Goal: Task Accomplishment & Management: Manage account settings

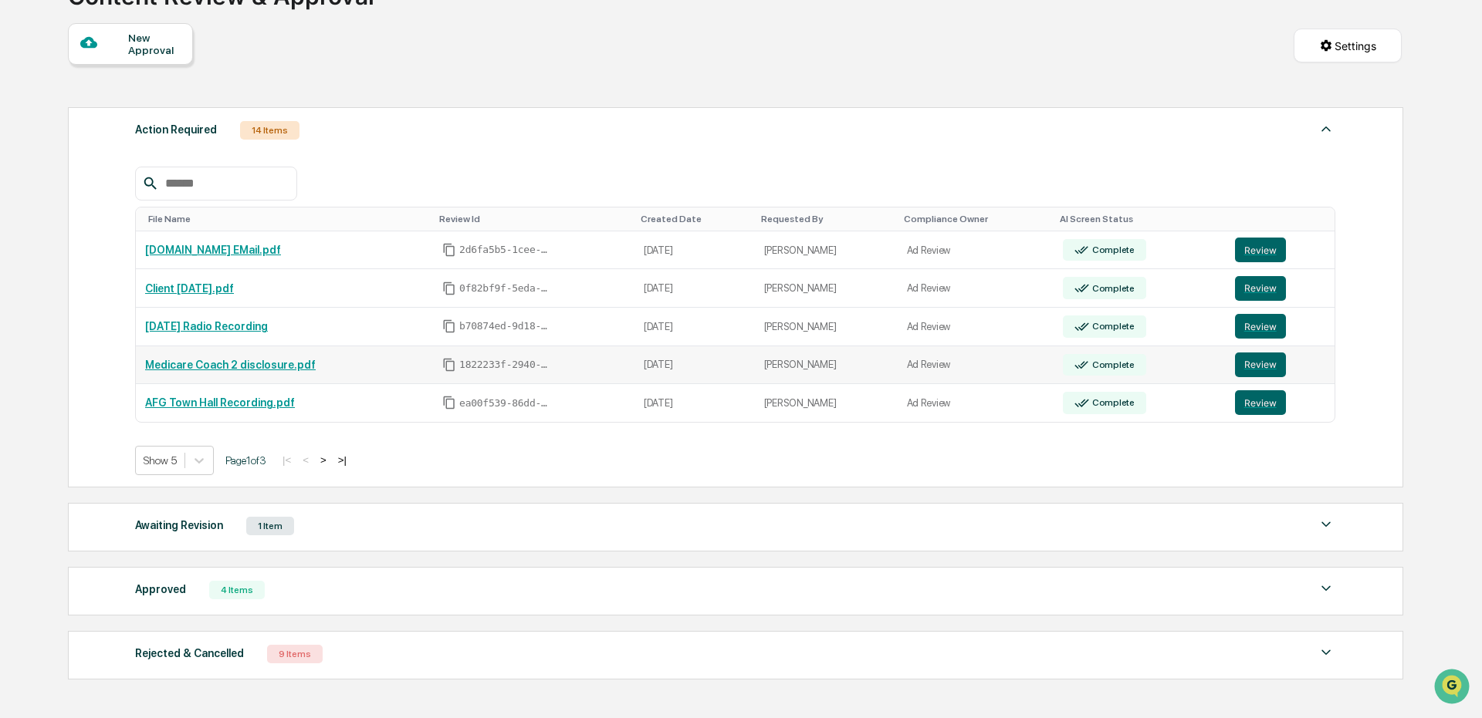
scroll to position [154, 0]
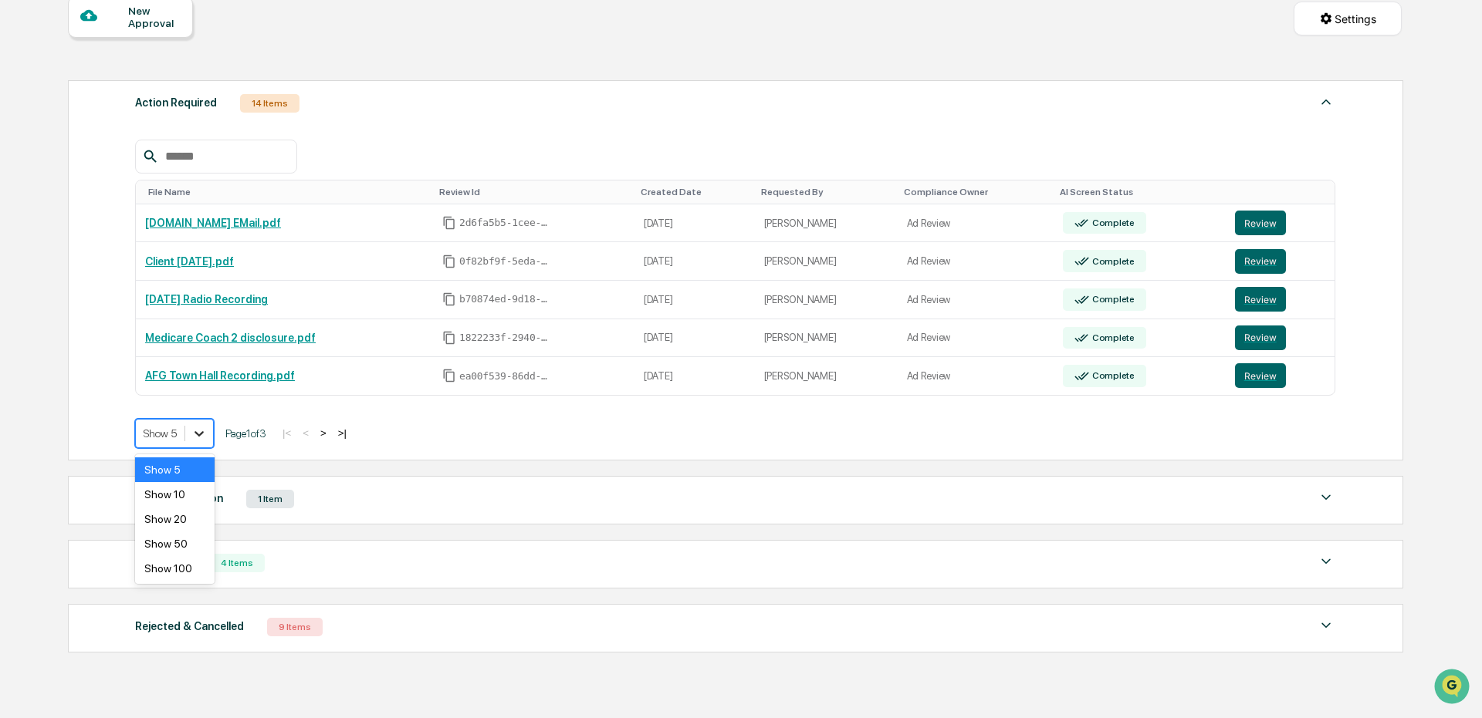
click at [209, 435] on div at bounding box center [199, 434] width 28 height 28
click at [176, 566] on div "Show 100" at bounding box center [174, 568] width 79 height 25
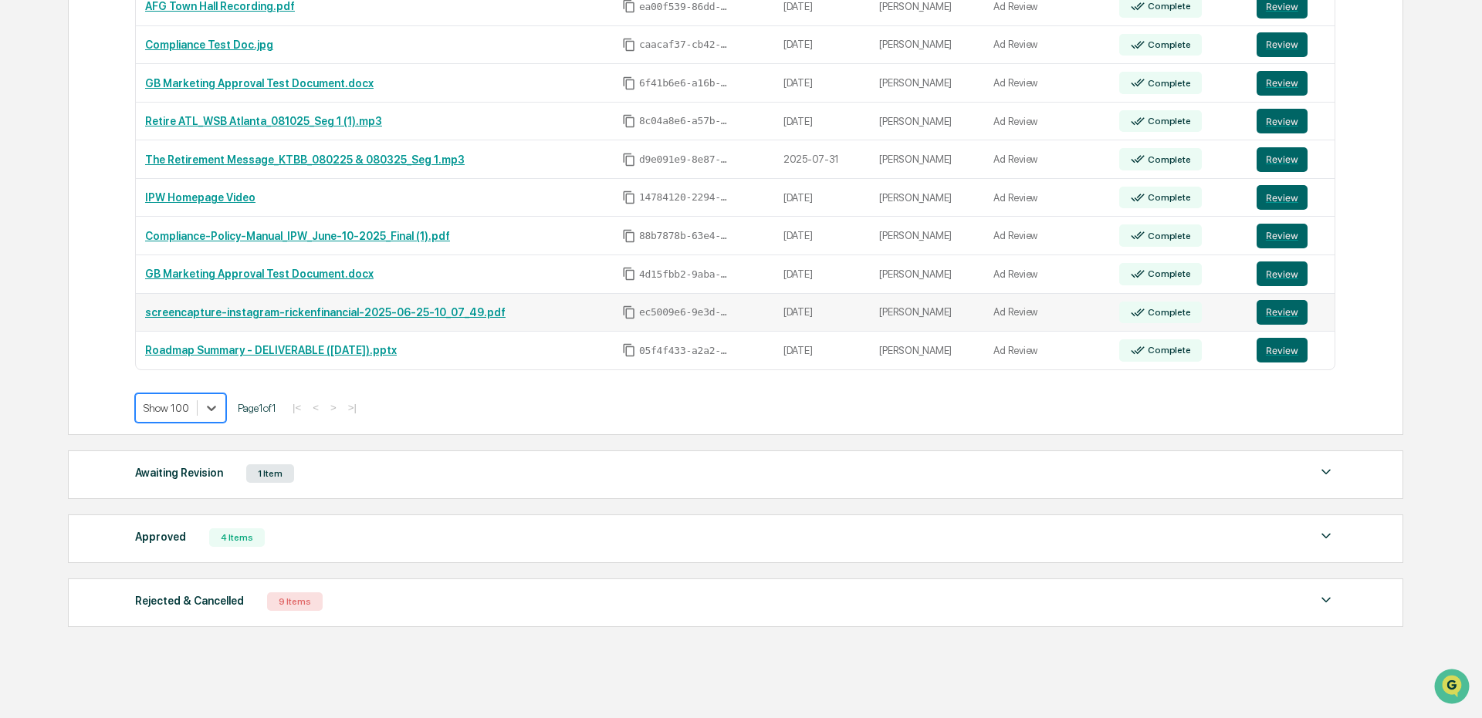
scroll to position [497, 0]
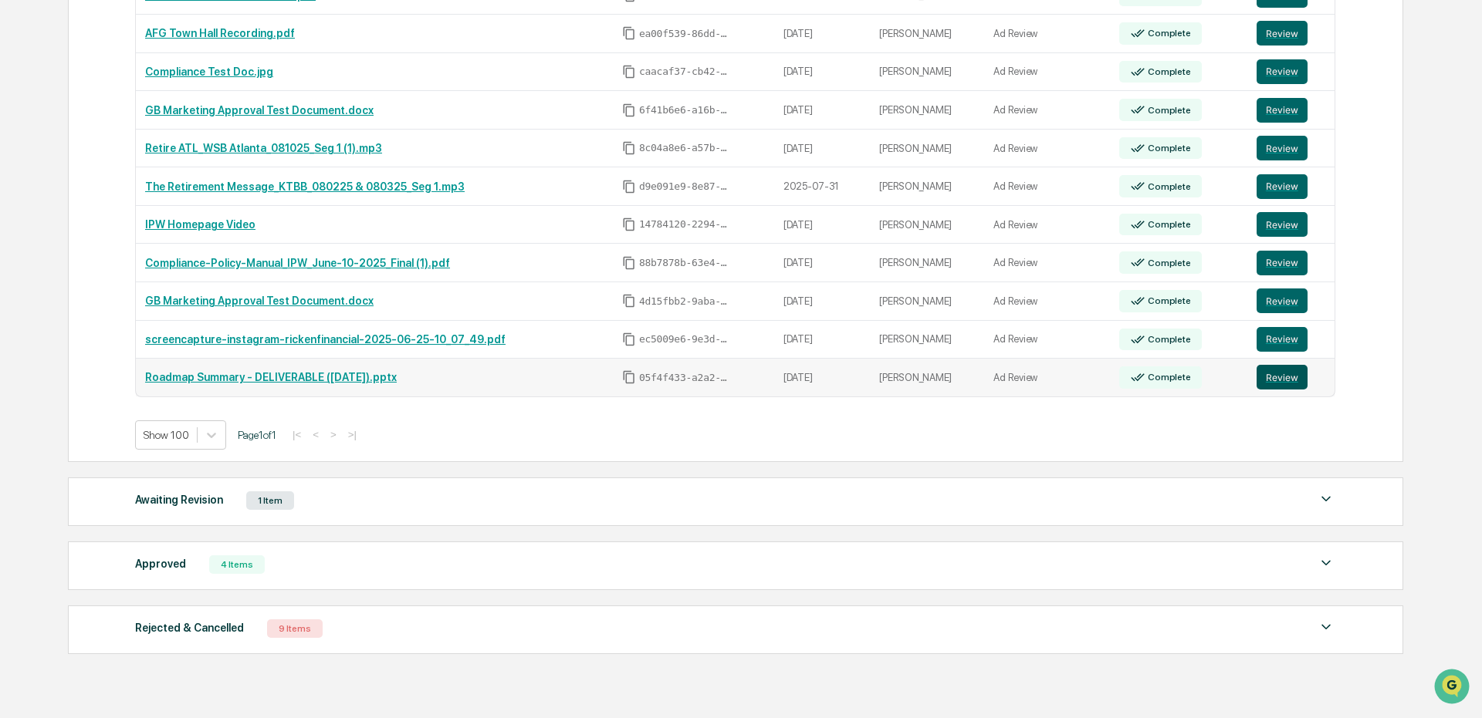
click at [1260, 381] on button "Review" at bounding box center [1281, 377] width 51 height 25
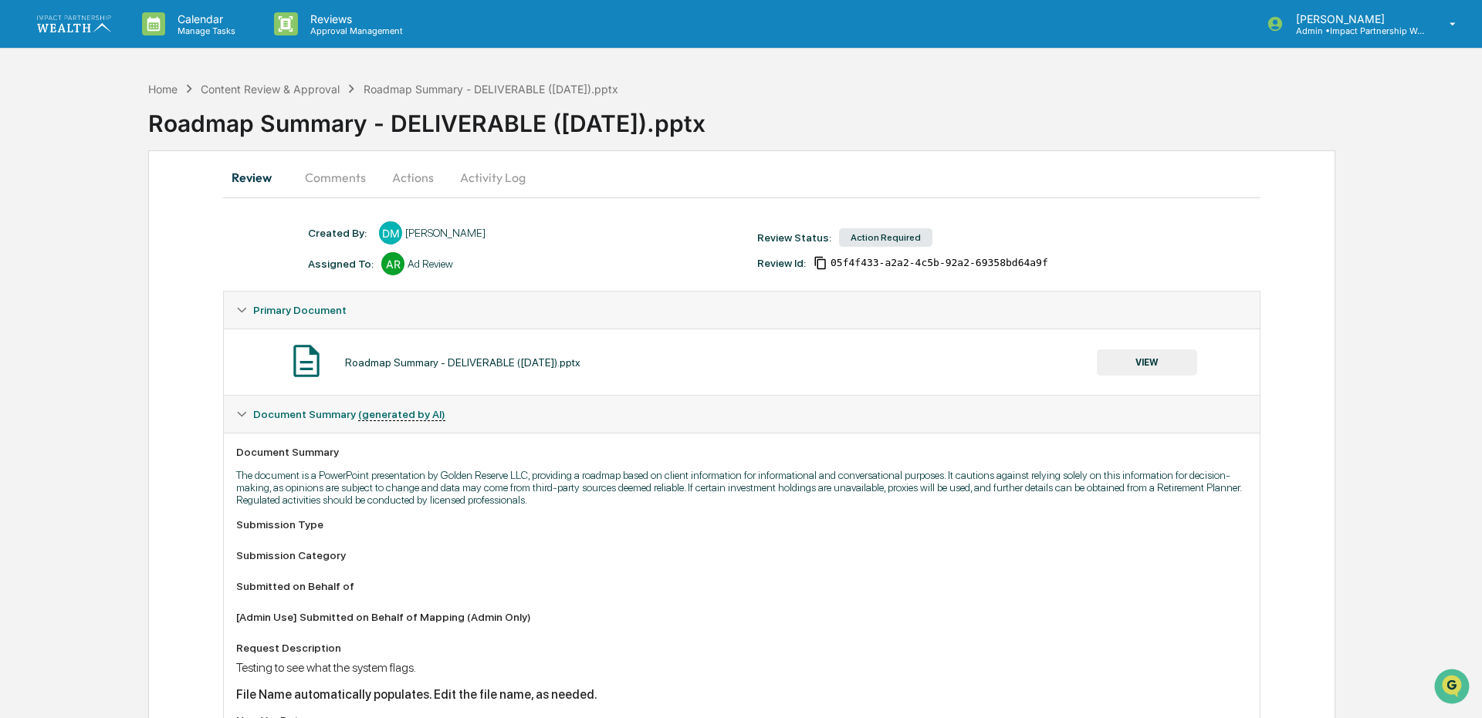
click at [450, 179] on button "Activity Log" at bounding box center [493, 177] width 90 height 37
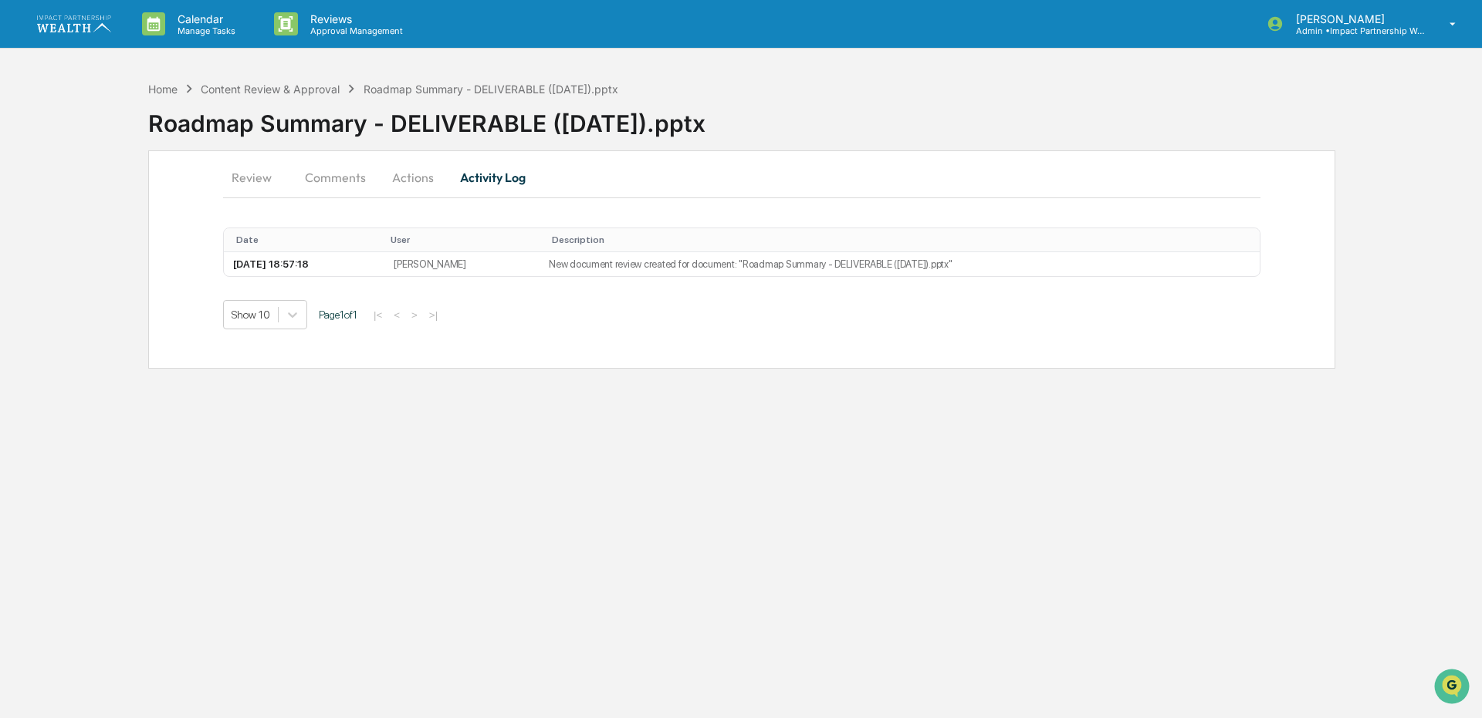
click at [405, 176] on button "Actions" at bounding box center [412, 177] width 69 height 37
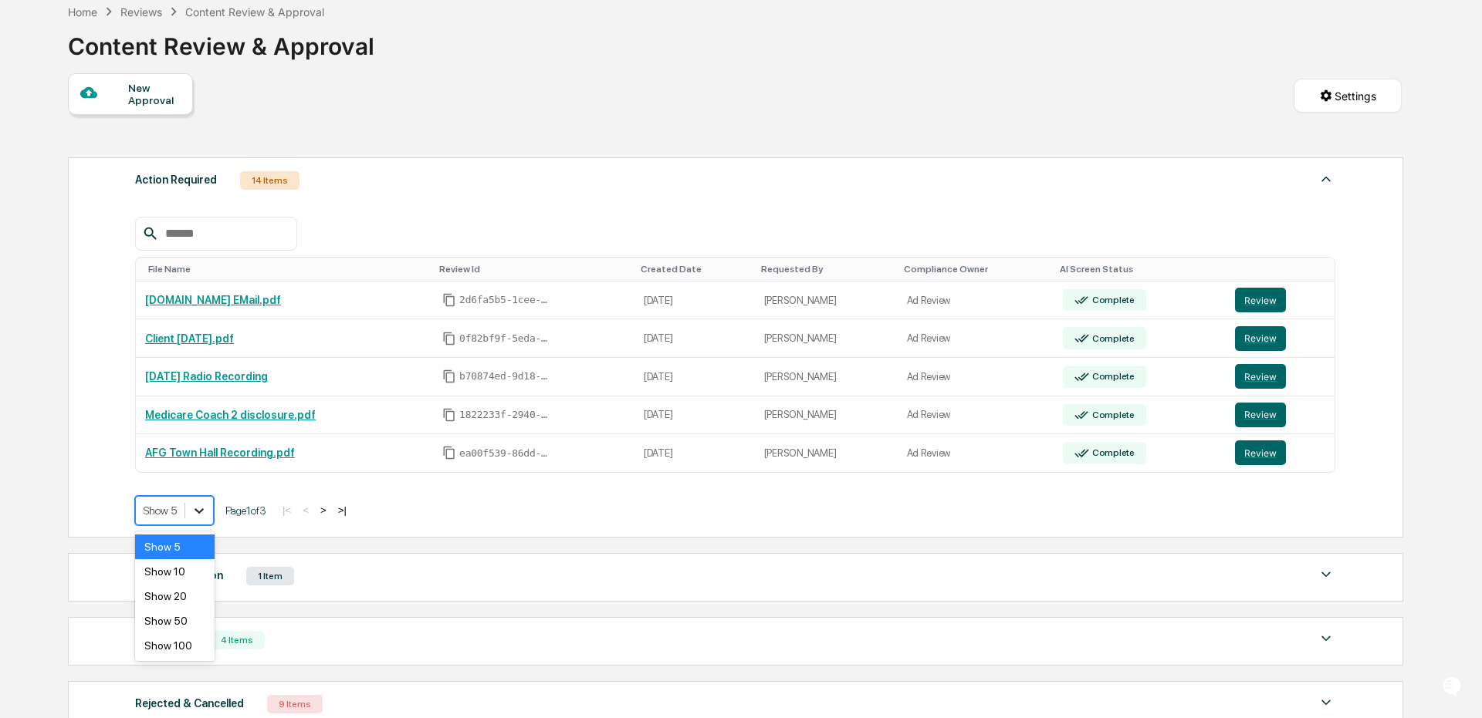
click at [206, 518] on icon at bounding box center [198, 510] width 15 height 15
click at [177, 650] on div "Show 100" at bounding box center [174, 646] width 79 height 25
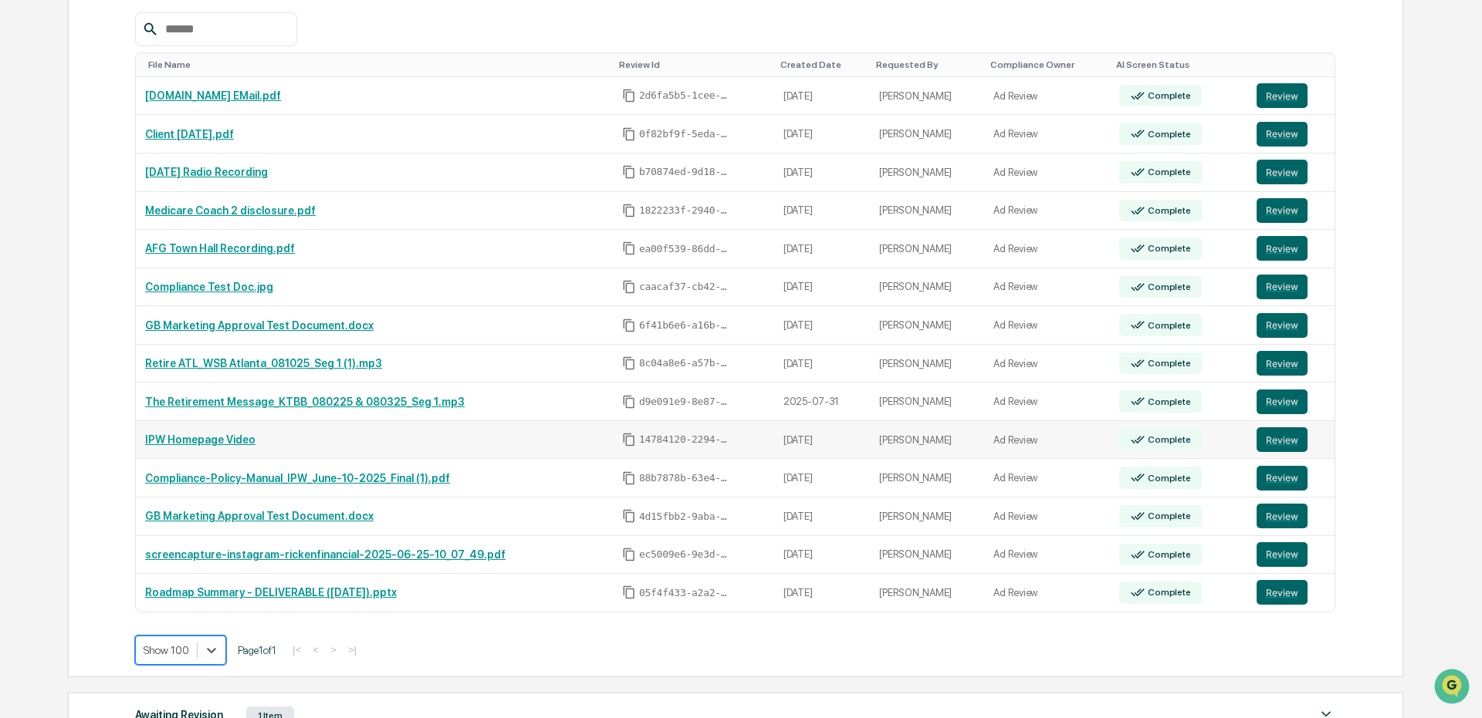
scroll to position [309, 0]
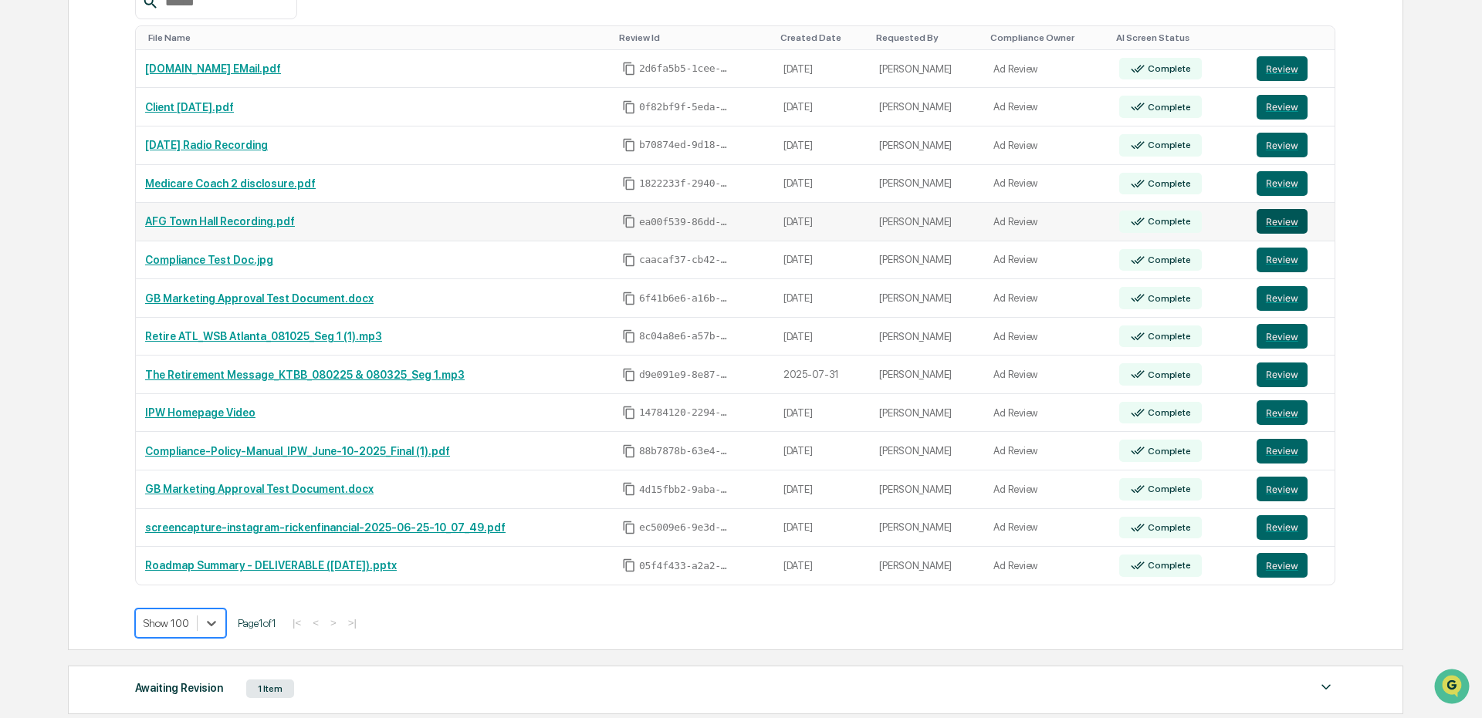
click at [1274, 212] on button "Review" at bounding box center [1281, 221] width 51 height 25
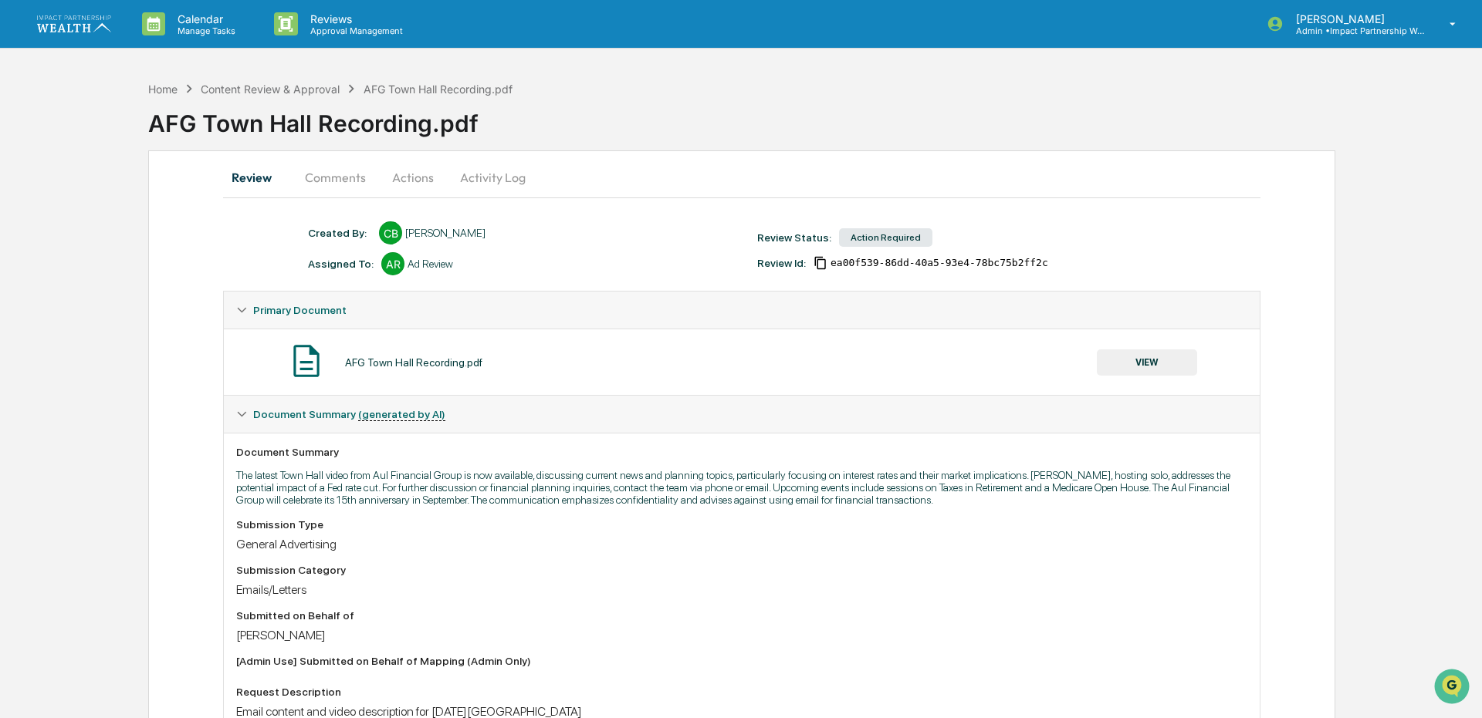
click at [357, 177] on button "Comments" at bounding box center [335, 177] width 86 height 37
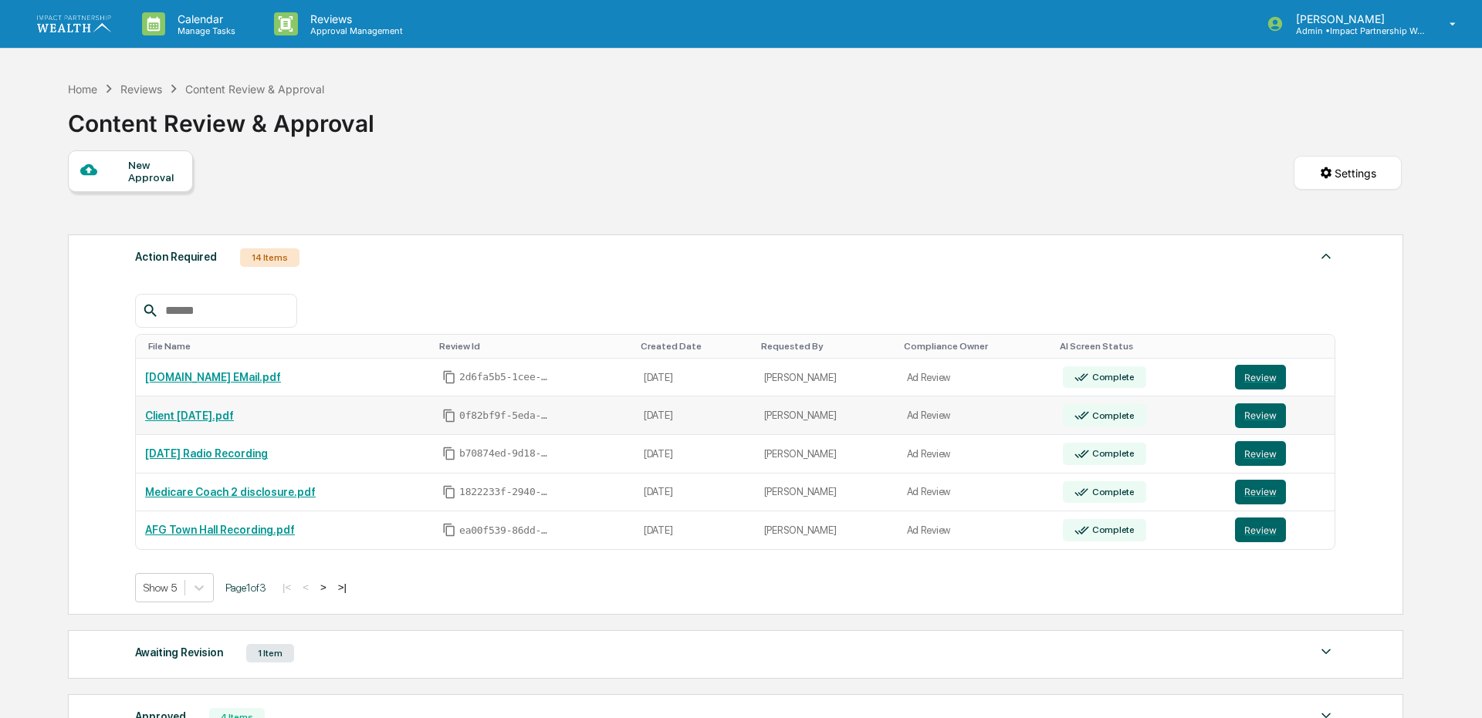
scroll to position [73, 0]
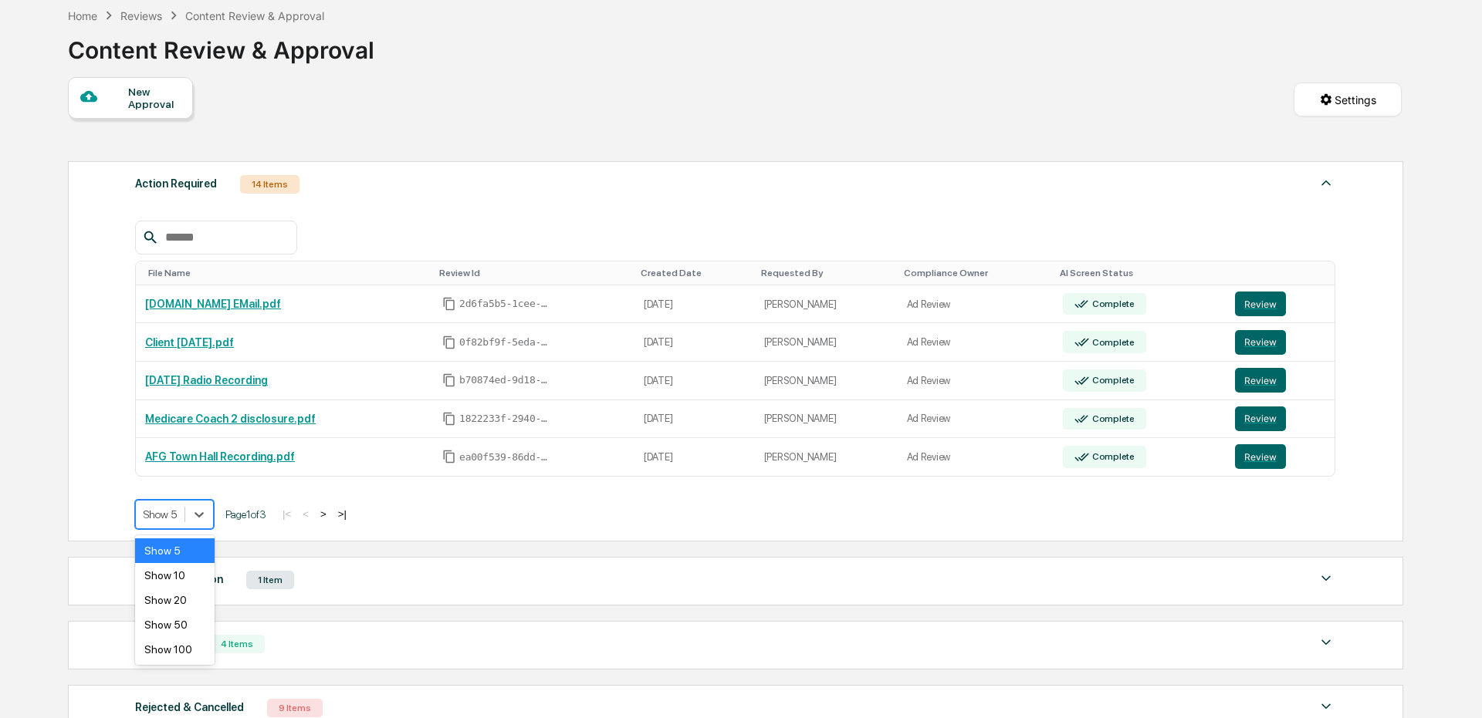
click at [177, 516] on div at bounding box center [160, 514] width 33 height 15
click at [163, 649] on div "Show 100" at bounding box center [174, 649] width 79 height 25
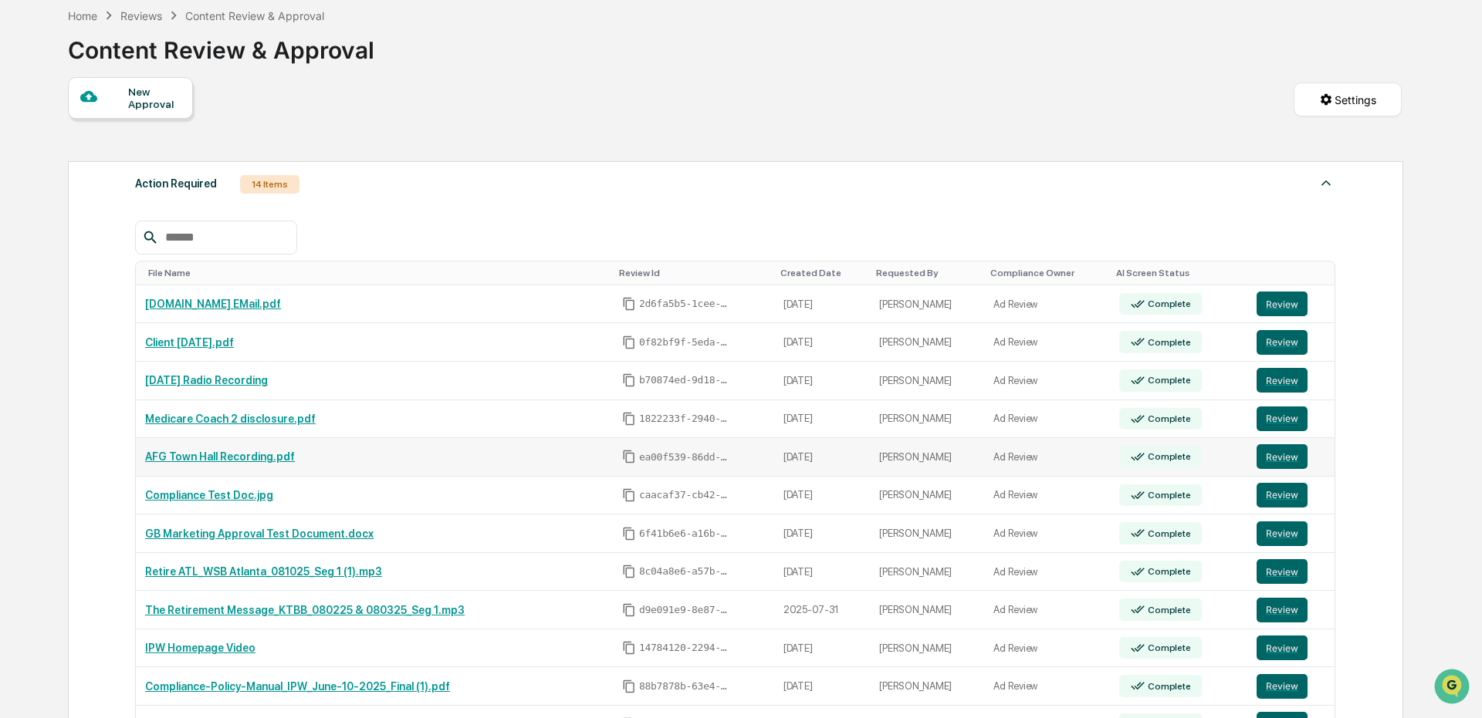
click at [1161, 454] on div "Complete" at bounding box center [1167, 456] width 46 height 11
click at [256, 185] on div "14 Items" at bounding box center [269, 184] width 59 height 19
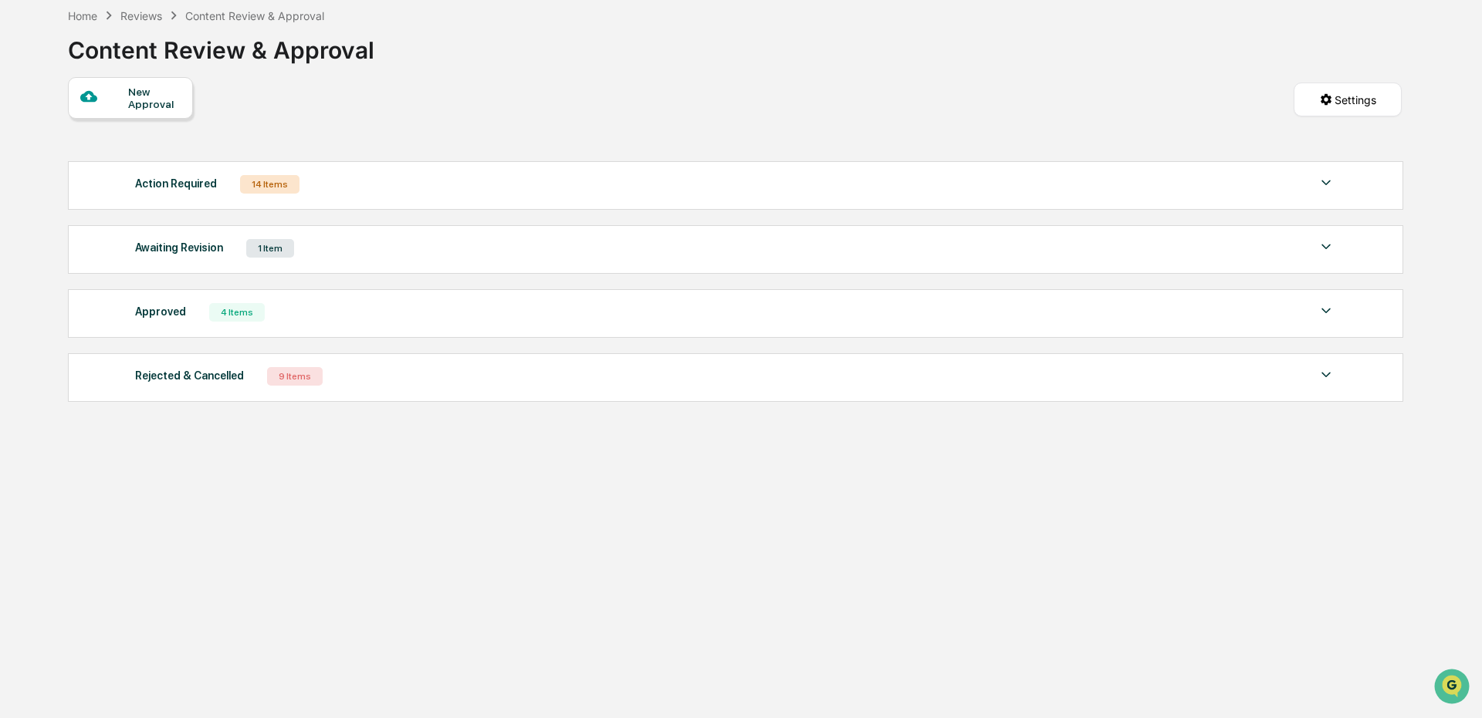
click at [269, 249] on div "1 Item" at bounding box center [270, 248] width 48 height 19
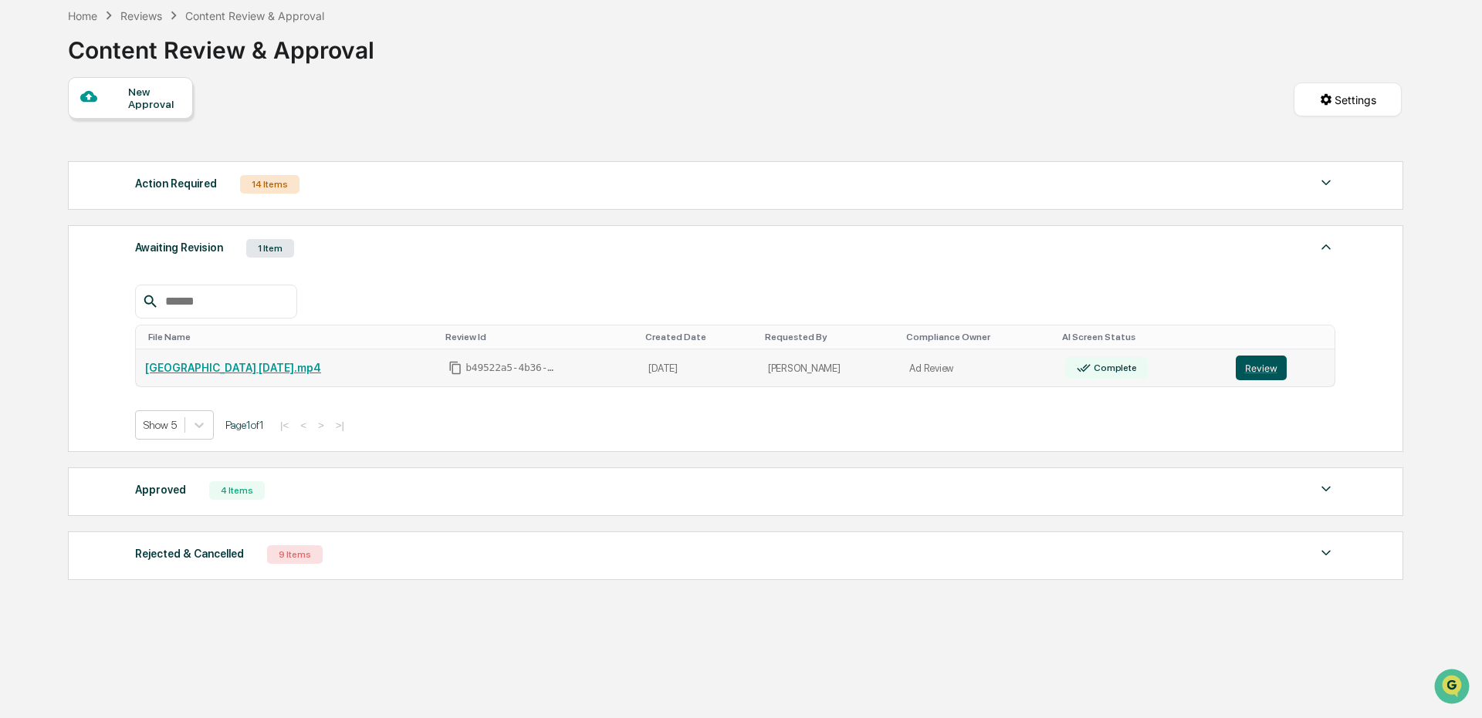
click at [1276, 362] on button "Review" at bounding box center [1261, 368] width 51 height 25
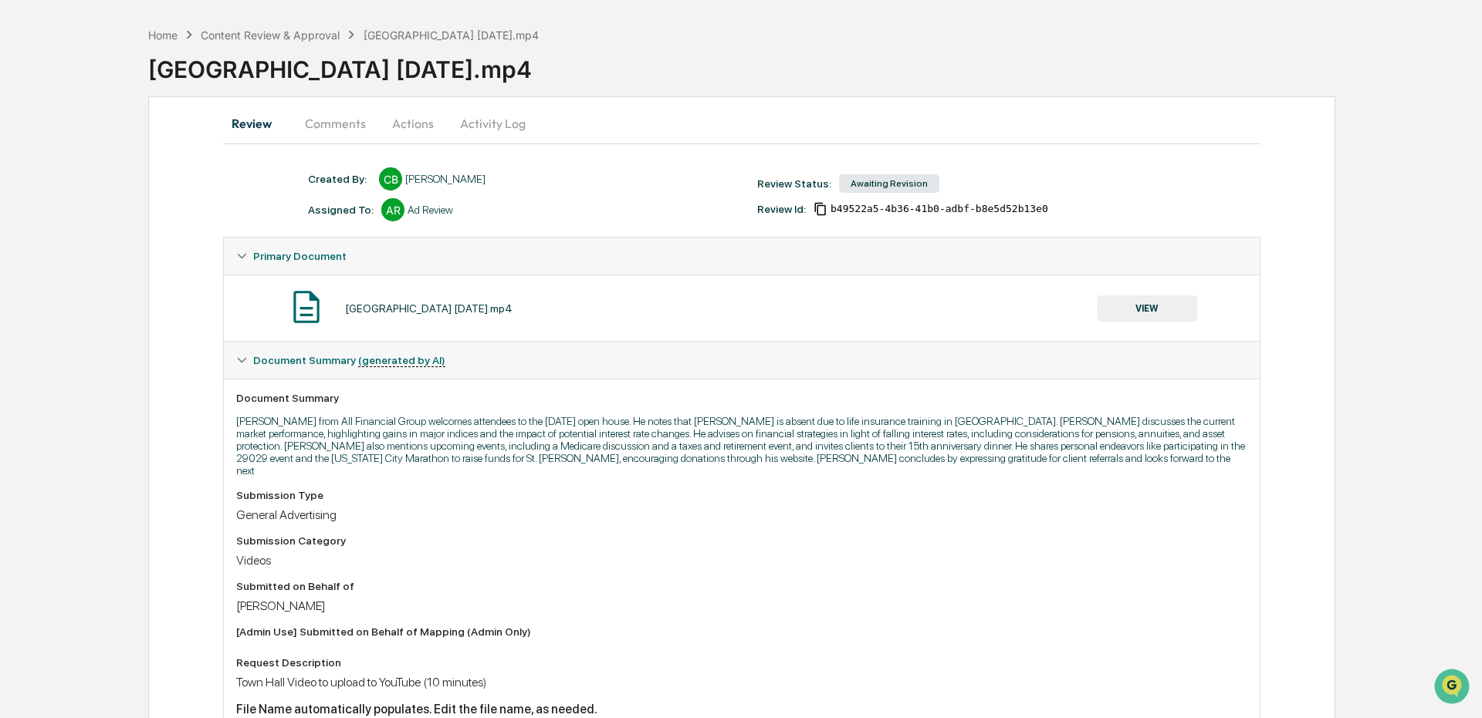
scroll to position [56, 0]
click at [259, 28] on div "Content Review & Approval" at bounding box center [270, 33] width 139 height 13
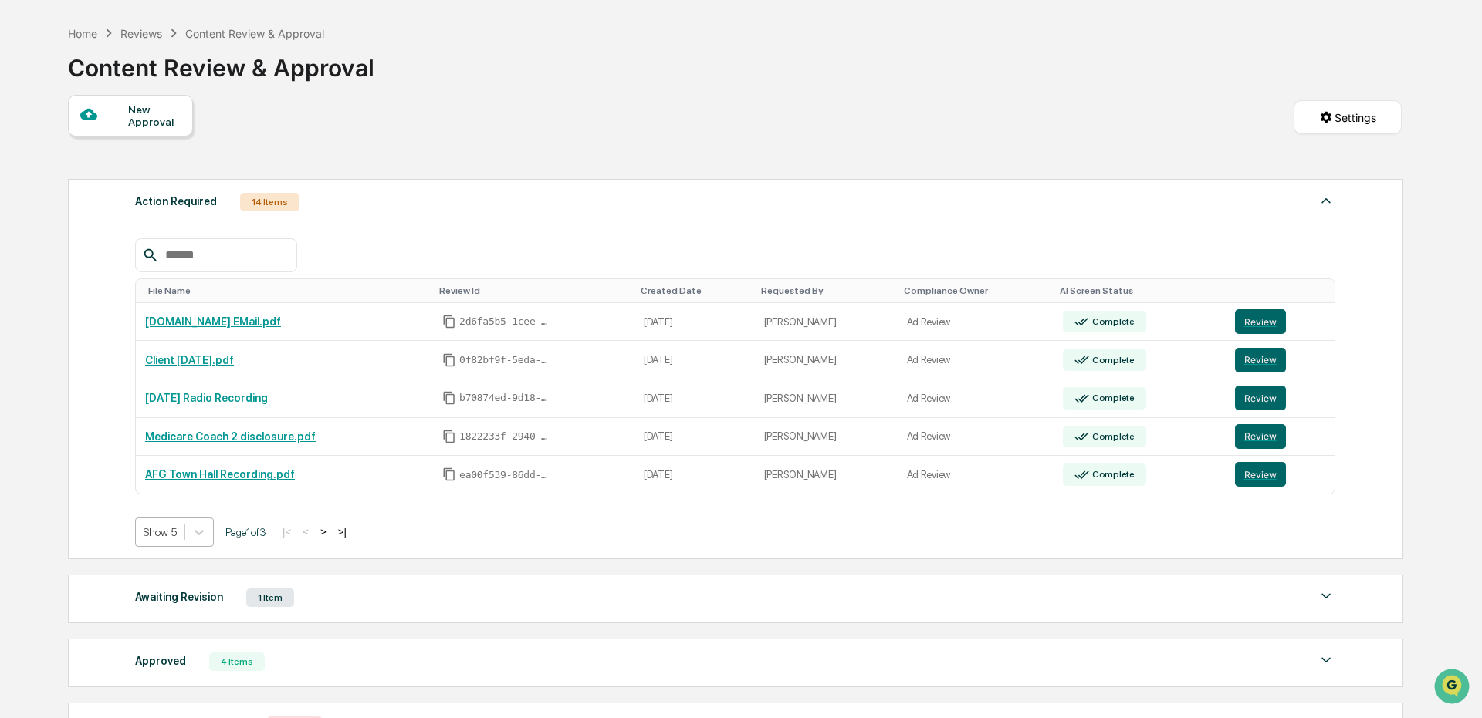
click at [196, 546] on div "Show 5" at bounding box center [174, 532] width 79 height 29
click at [157, 658] on div "Show 100" at bounding box center [174, 667] width 79 height 25
